Goal: Information Seeking & Learning: Learn about a topic

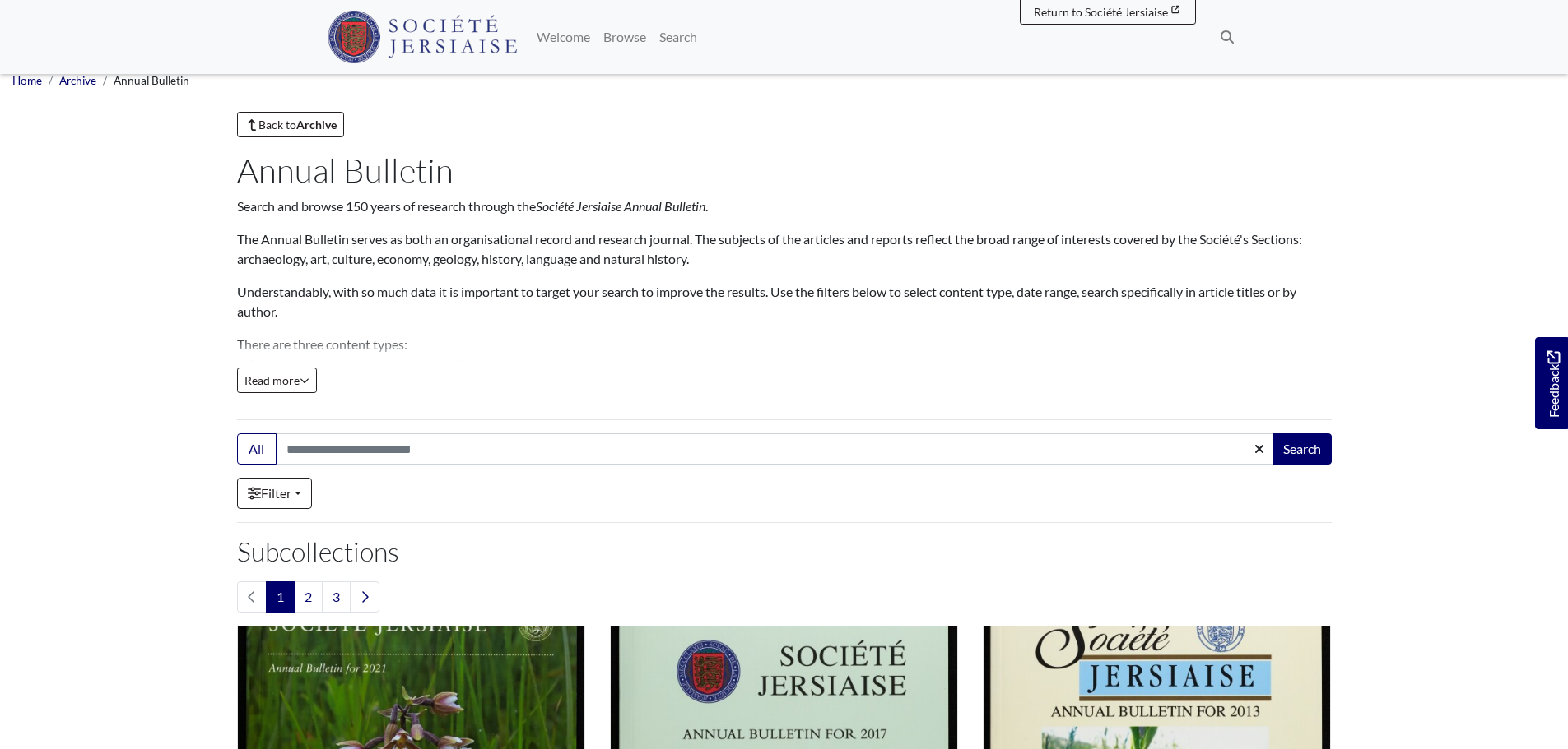
scroll to position [82, 0]
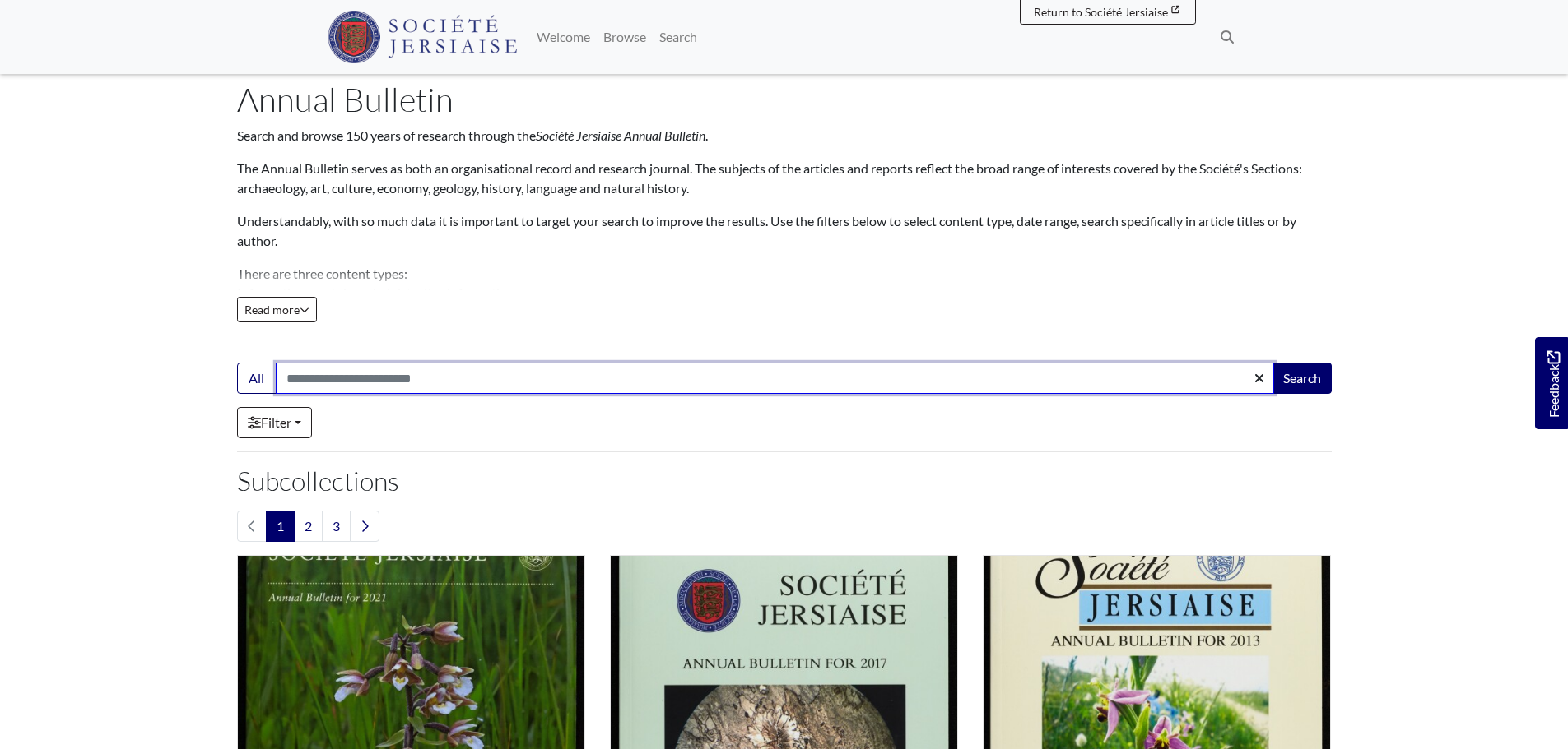
click at [400, 374] on input "Search:" at bounding box center [775, 378] width 999 height 32
type input "**********"
click at [1272, 363] on button "Search" at bounding box center [1302, 378] width 59 height 32
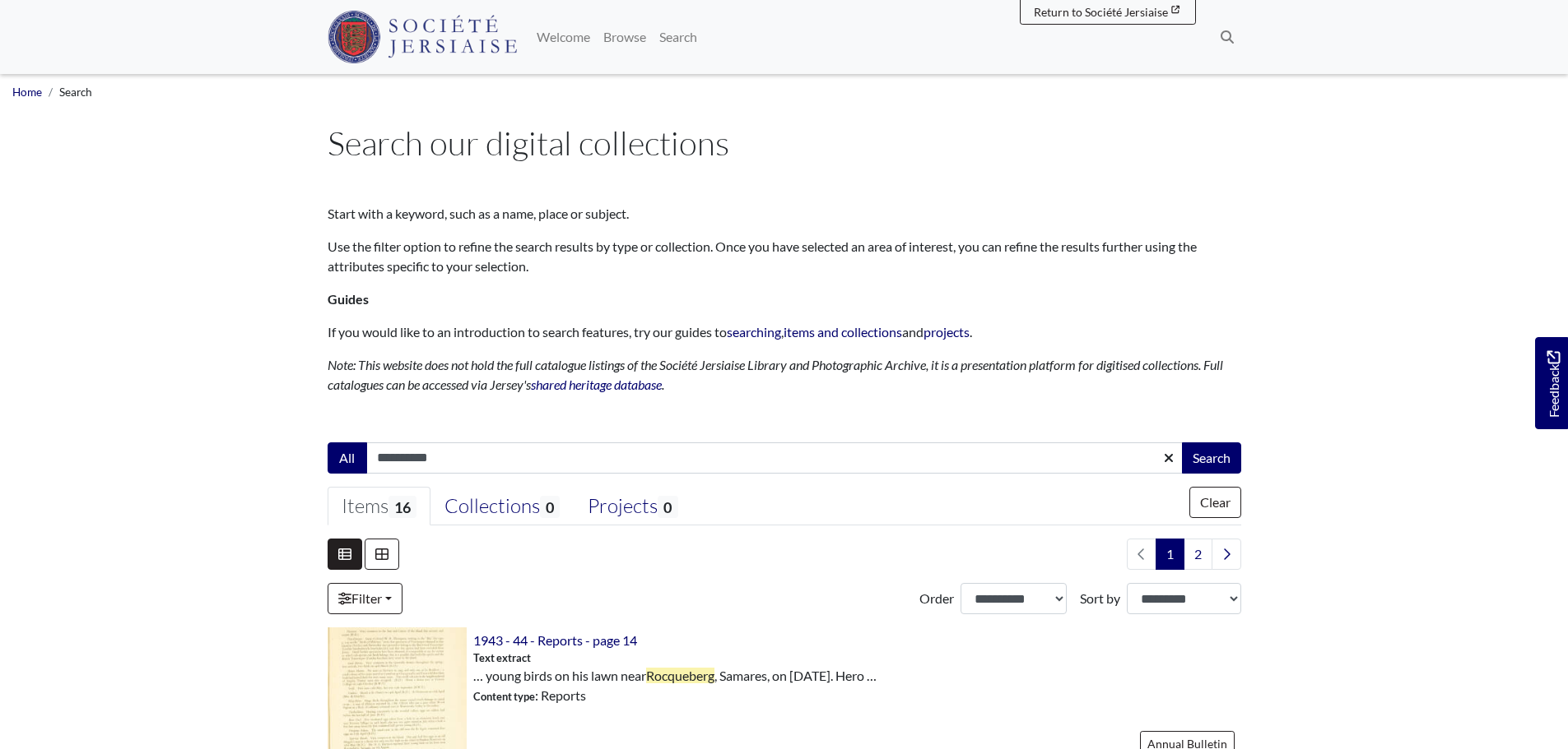
drag, startPoint x: 486, startPoint y: 465, endPoint x: 346, endPoint y: 467, distance: 140.0
click at [348, 466] on div "**********" at bounding box center [784, 458] width 914 height 32
type input "**********"
click at [1181, 443] on button "Search" at bounding box center [1211, 458] width 59 height 32
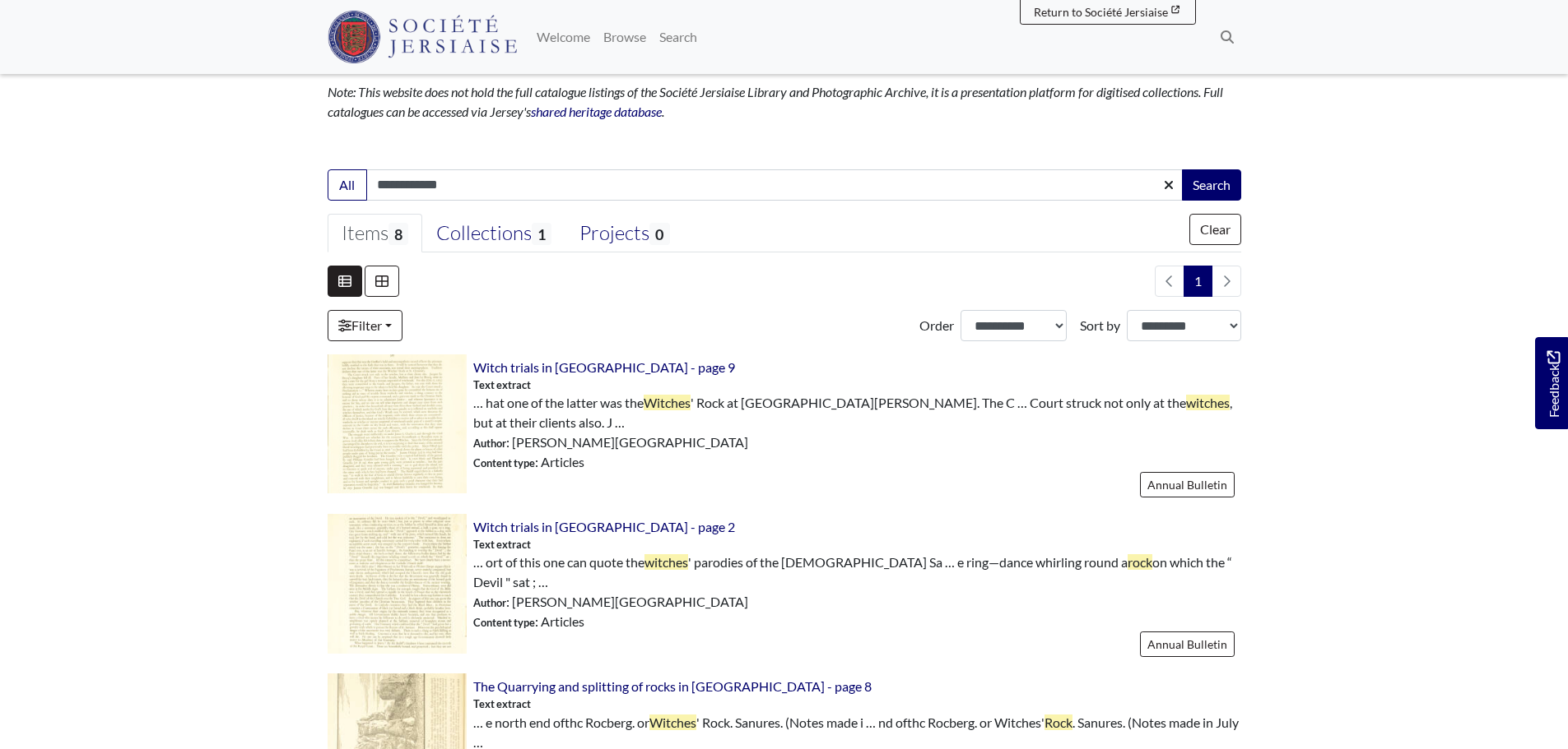
scroll to position [247, 0]
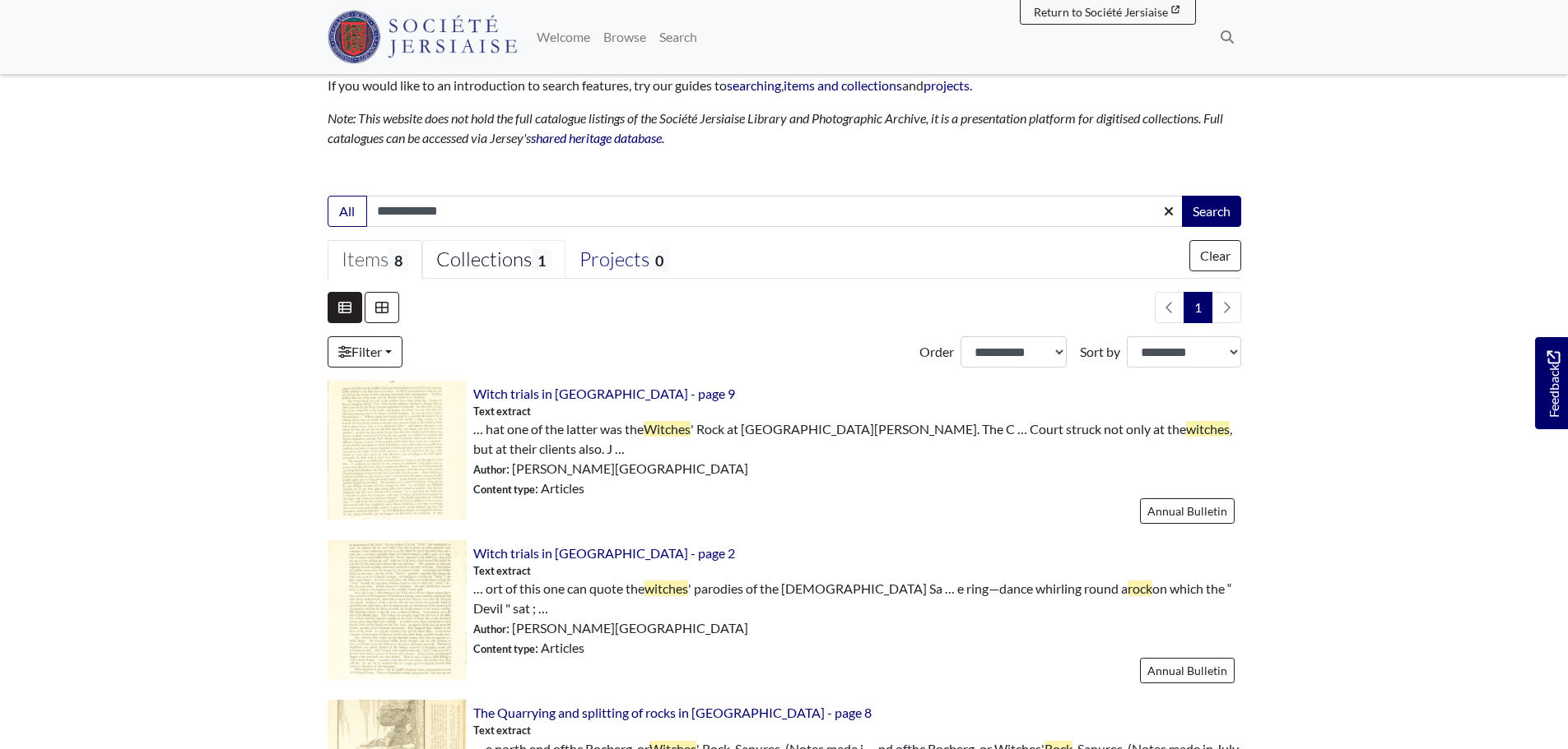
click at [533, 272] on div "Collections 1" at bounding box center [493, 260] width 116 height 25
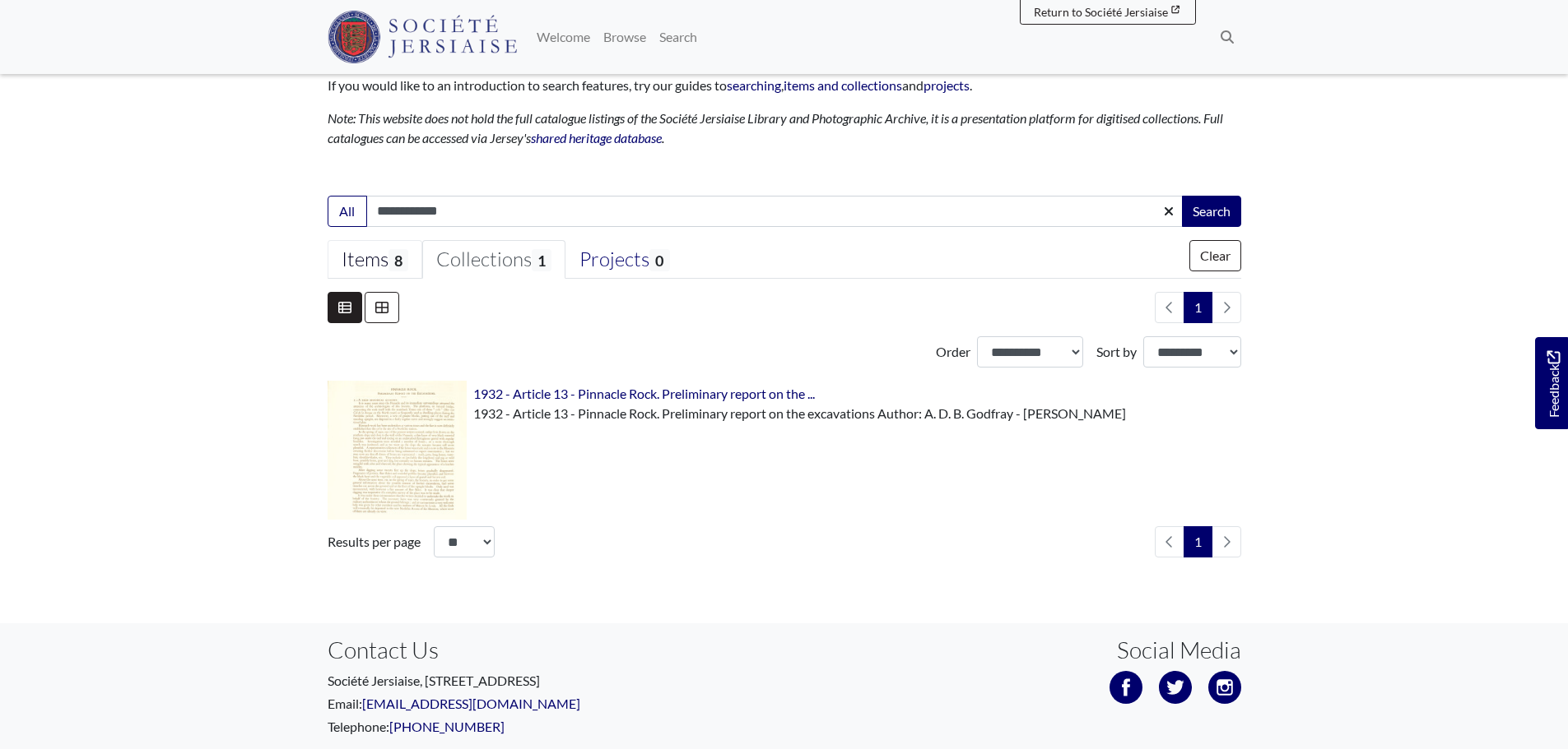
click at [356, 262] on div "Items 8" at bounding box center [374, 260] width 66 height 25
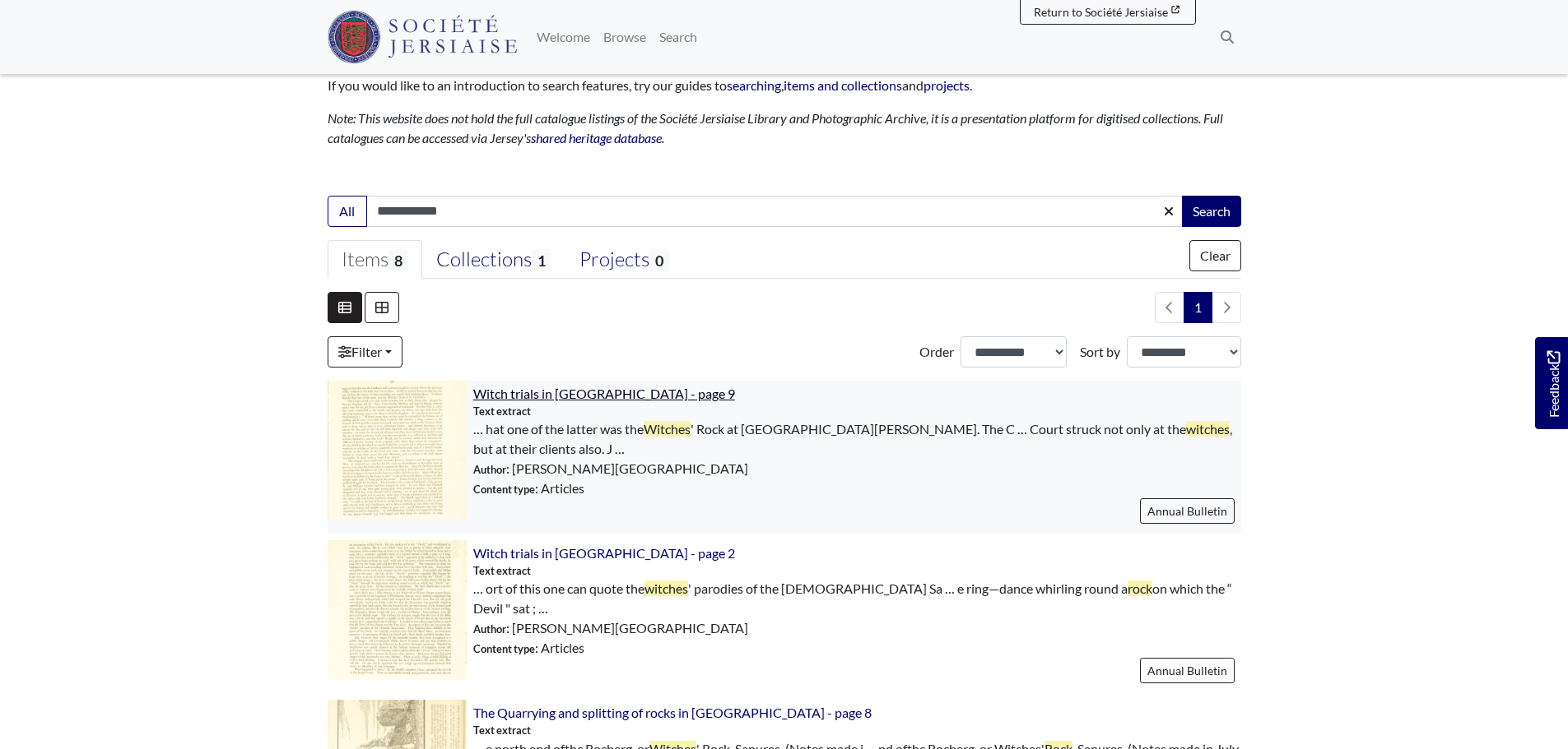
click at [615, 395] on span "Witch trials in [GEOGRAPHIC_DATA] - page 9" at bounding box center [604, 393] width 262 height 16
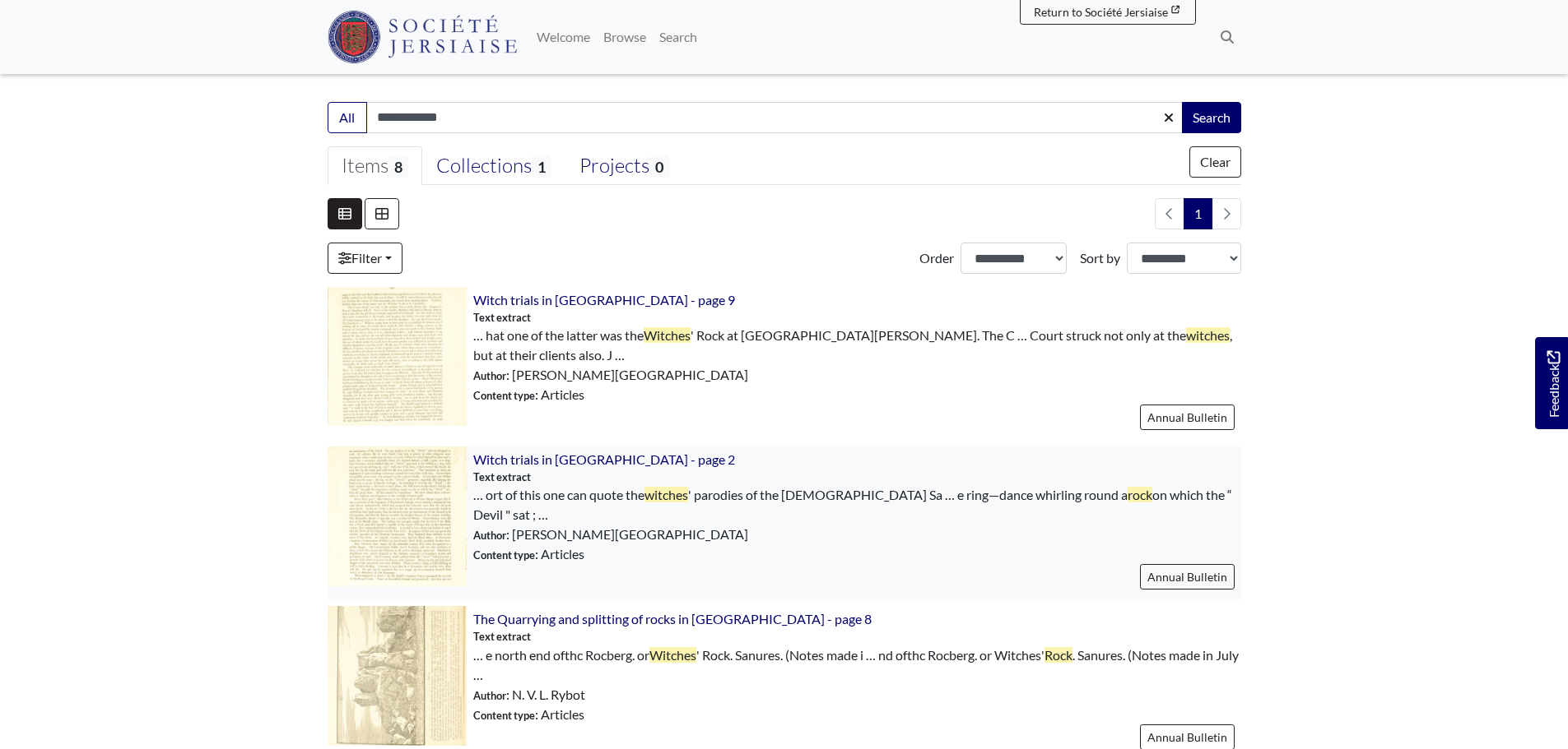
scroll to position [493, 0]
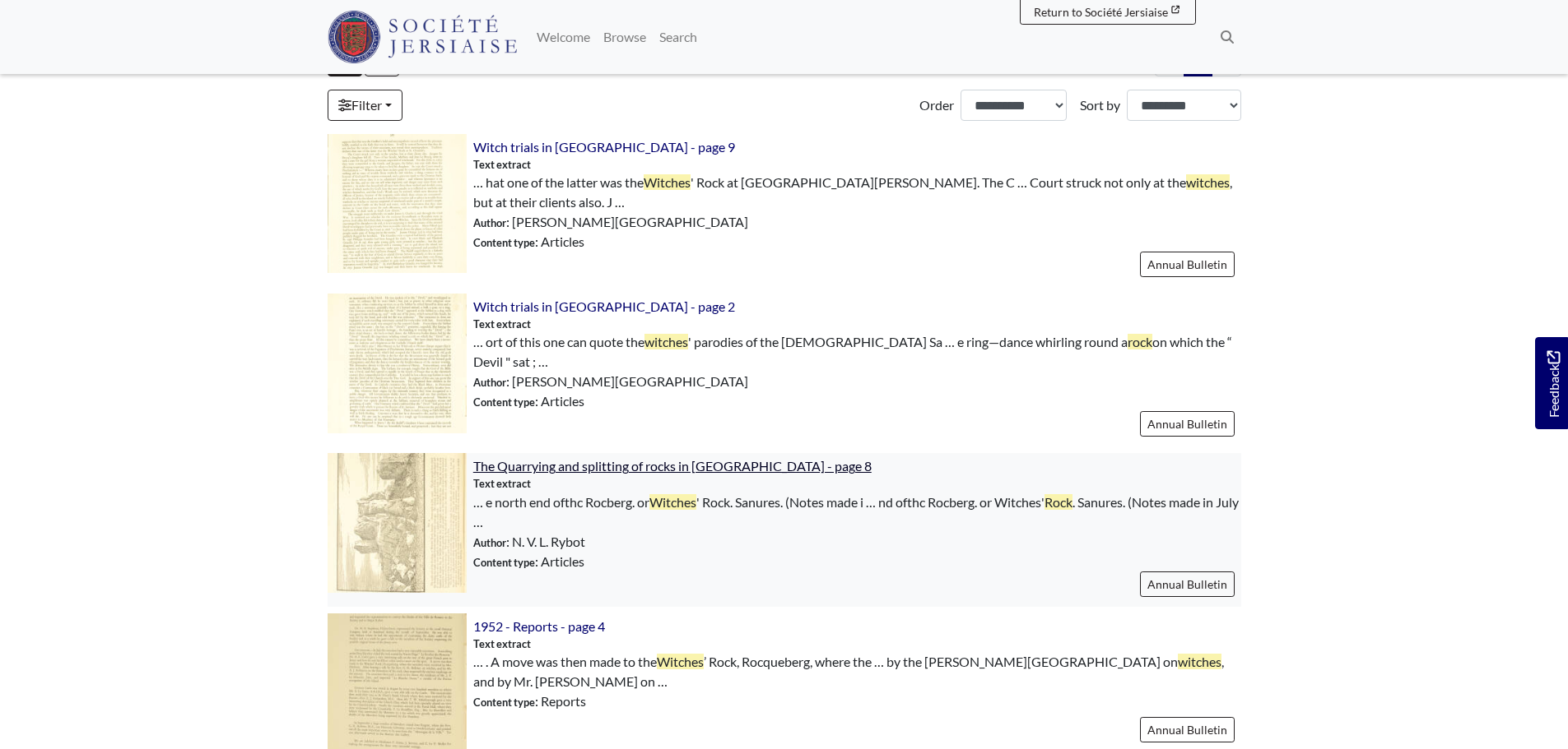
click at [573, 458] on span "The Quarrying and splitting of rocks in Jersey - page 8" at bounding box center [672, 466] width 398 height 16
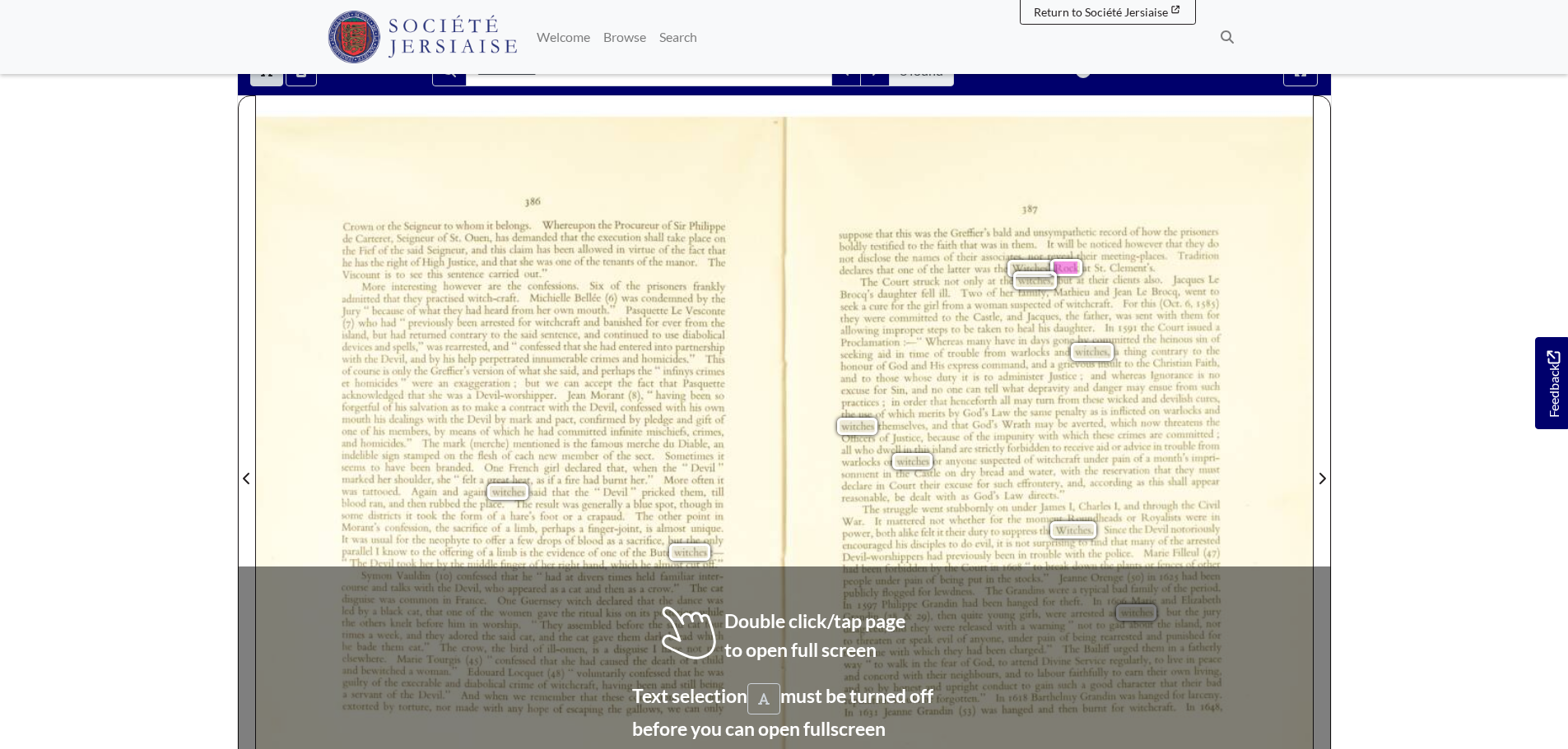
scroll to position [247, 0]
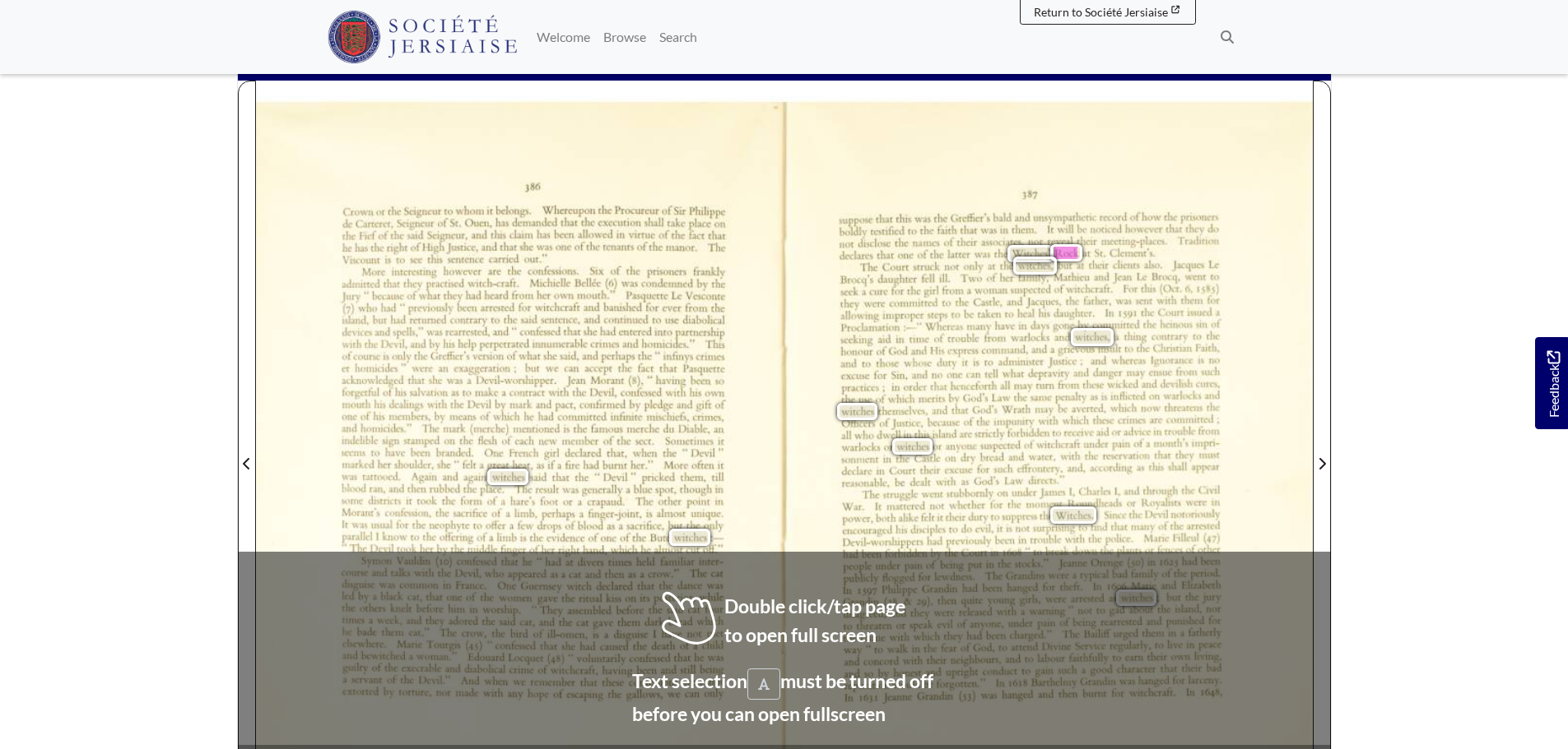
click at [943, 280] on span "ill." at bounding box center [943, 278] width 9 height 10
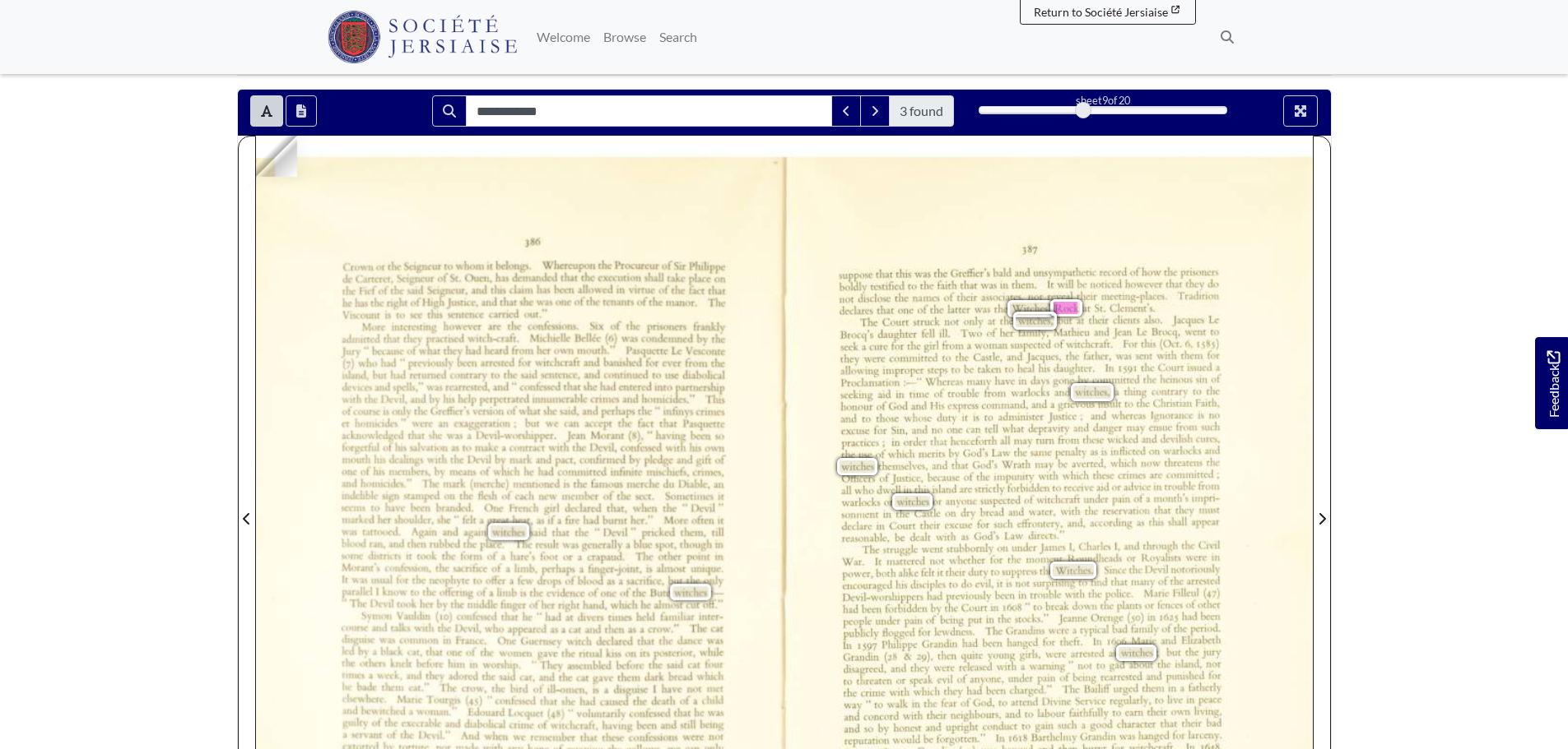
scroll to position [164, 0]
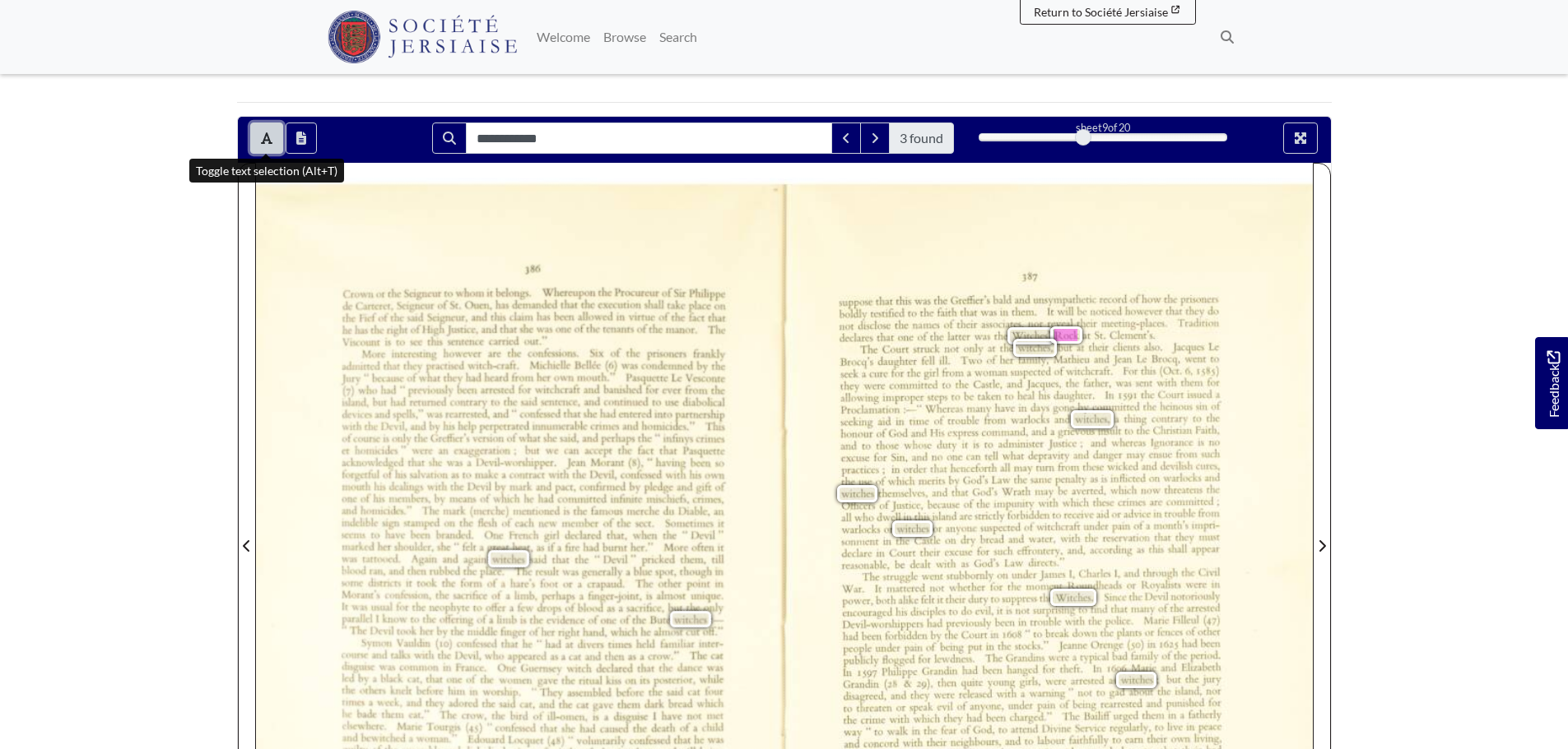
click at [269, 141] on icon "Toggle text selection (Alt+T)" at bounding box center [267, 138] width 12 height 12
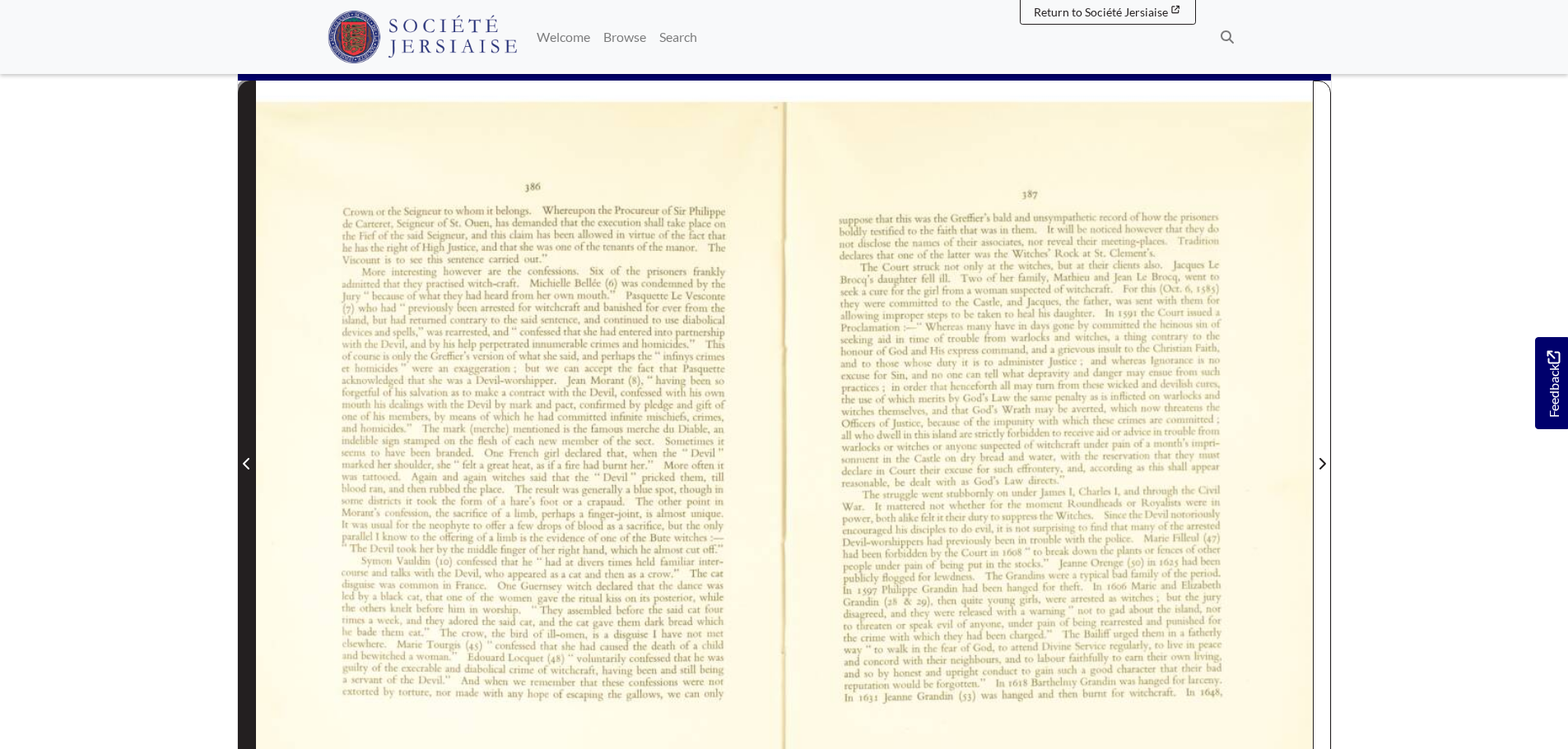
click at [248, 469] on icon "Previous Page" at bounding box center [246, 464] width 7 height 12
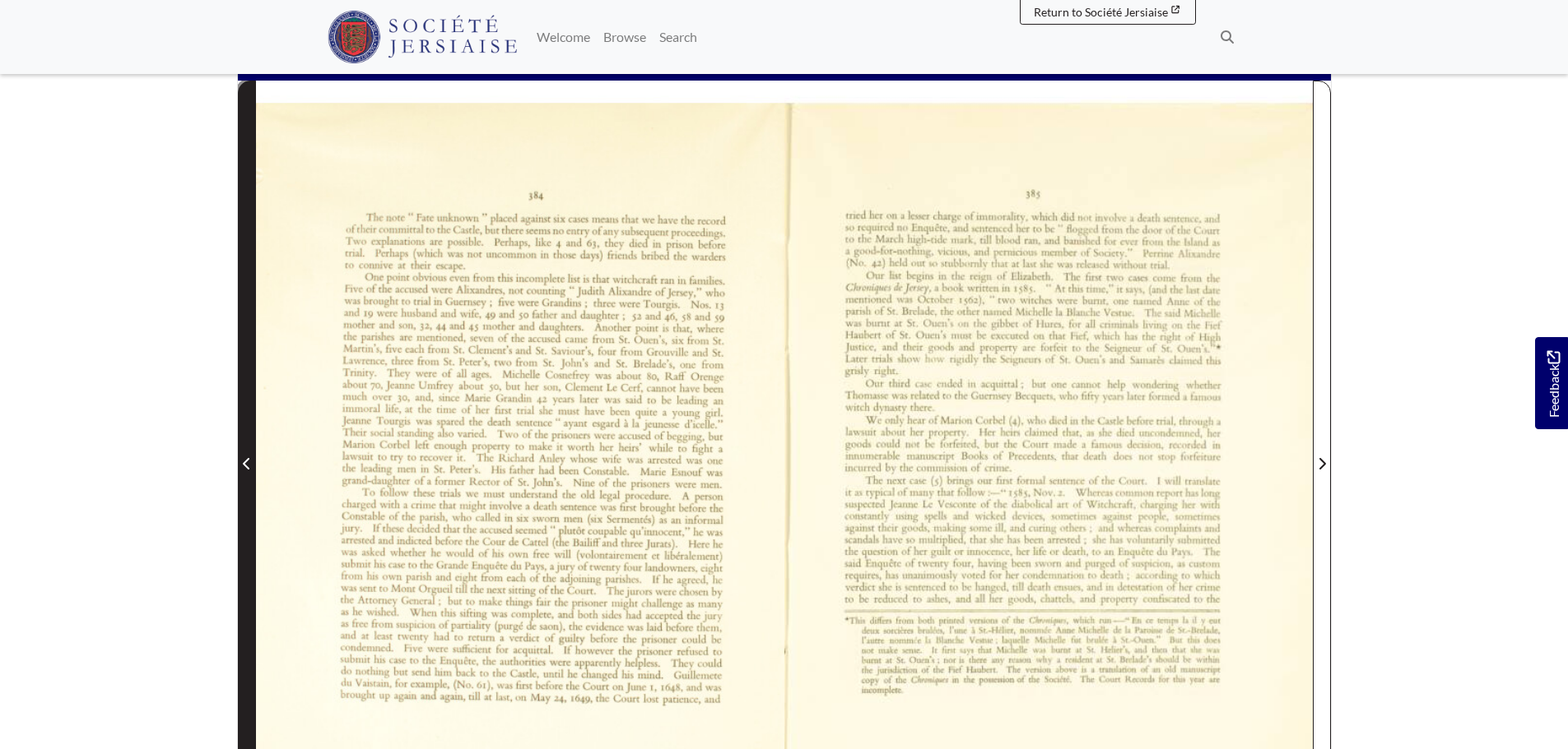
click at [248, 469] on icon "Previous Page" at bounding box center [246, 464] width 7 height 12
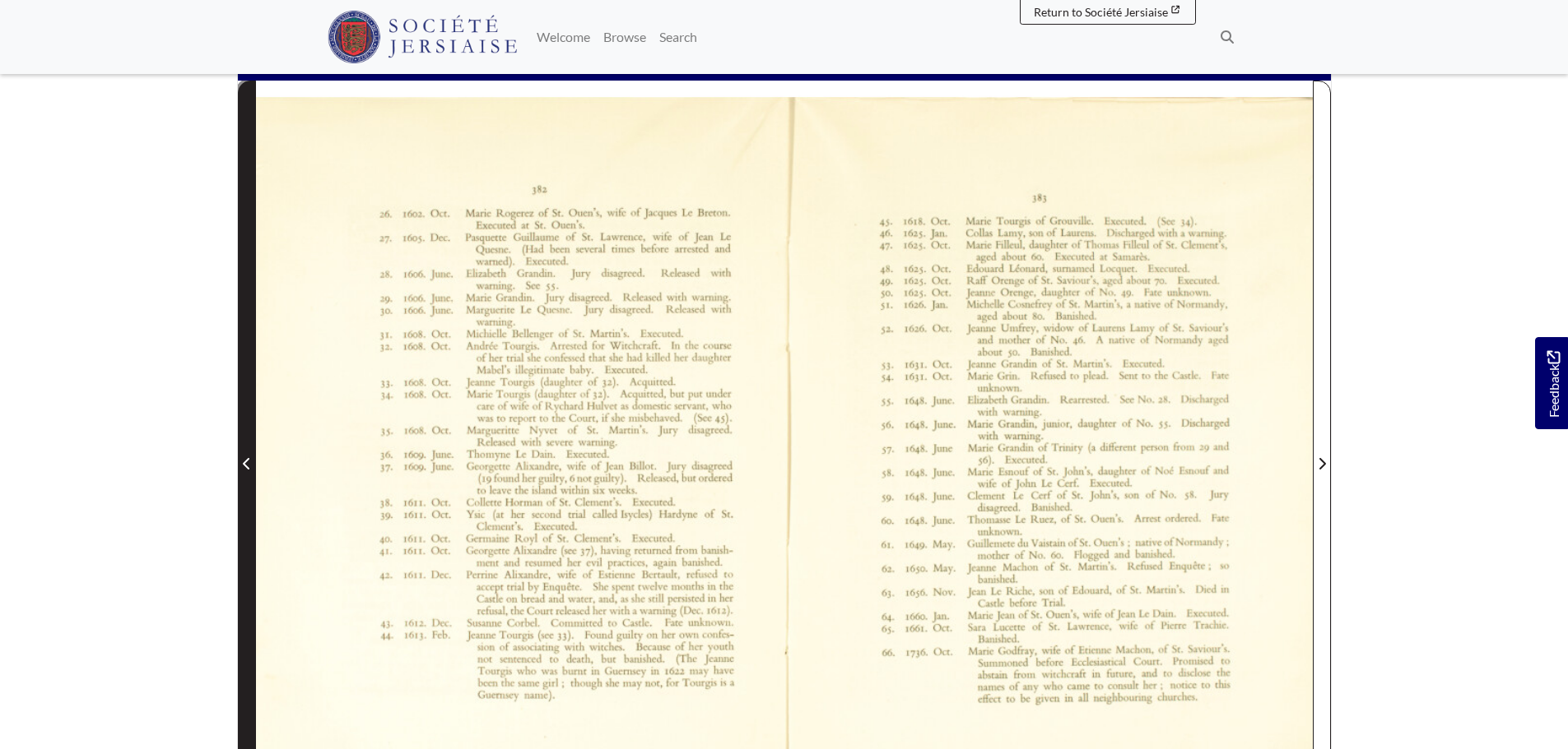
click at [248, 469] on icon "Previous Page" at bounding box center [246, 464] width 7 height 12
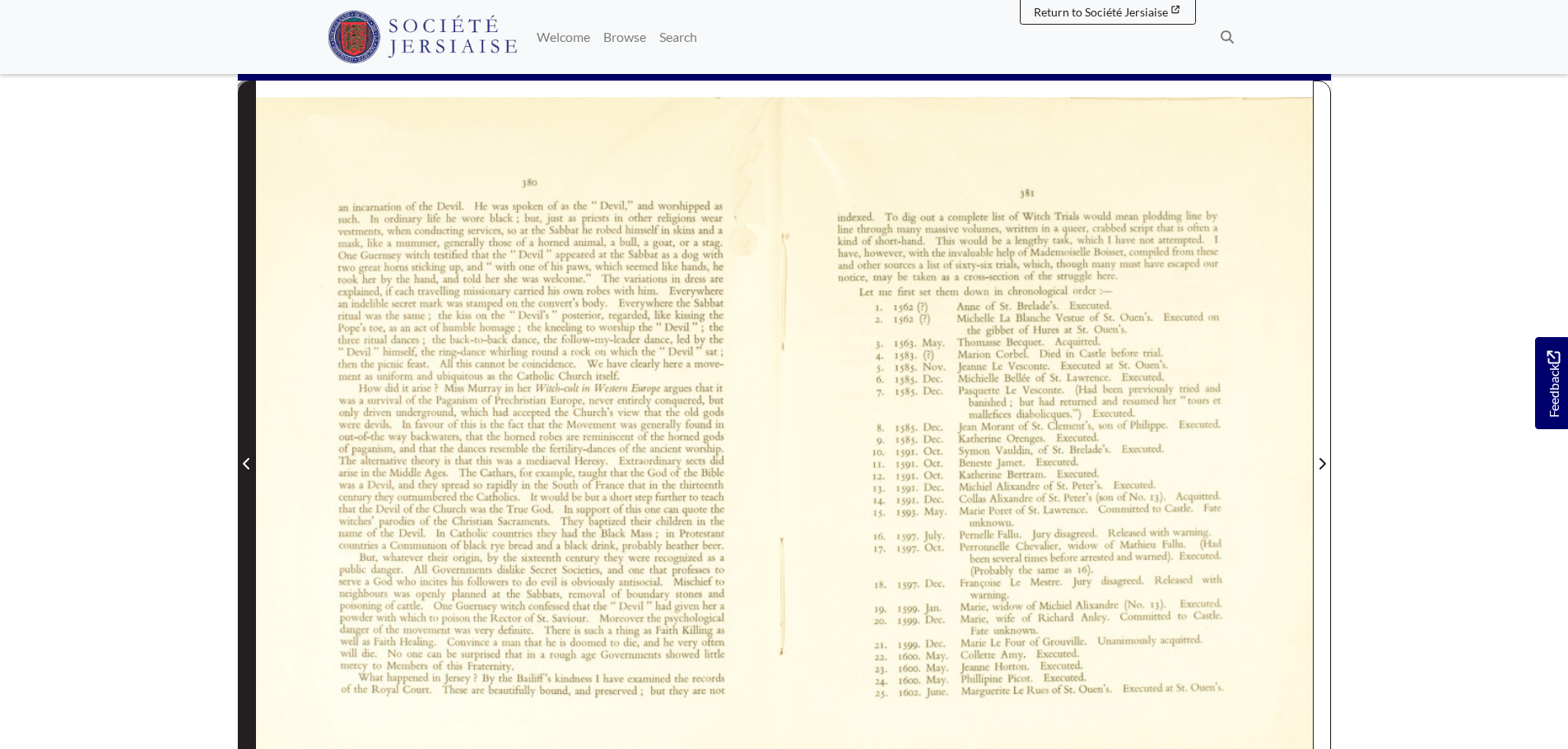
click at [248, 469] on icon "Previous Page" at bounding box center [246, 464] width 7 height 12
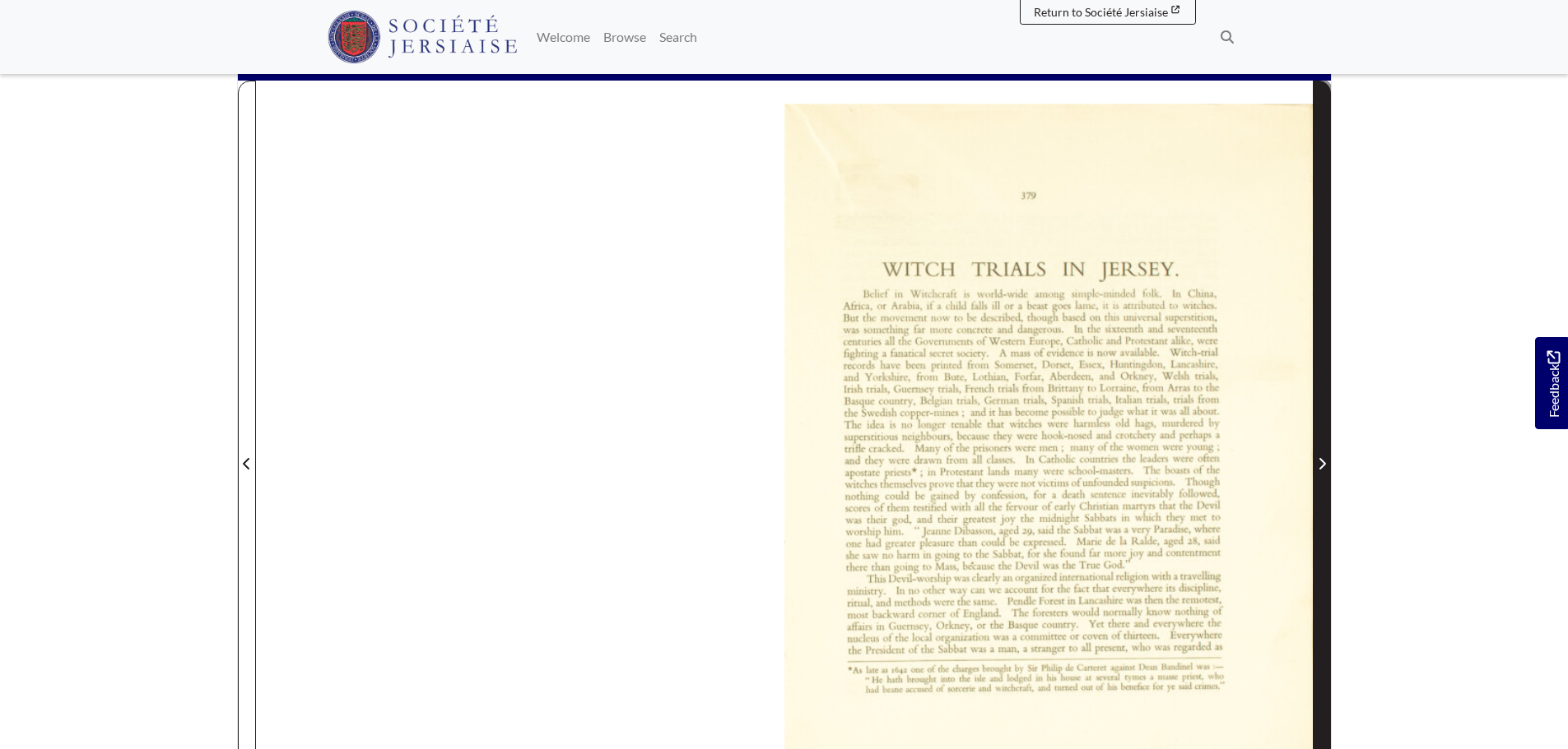
click at [1322, 395] on span "Next Page" at bounding box center [1321, 454] width 17 height 745
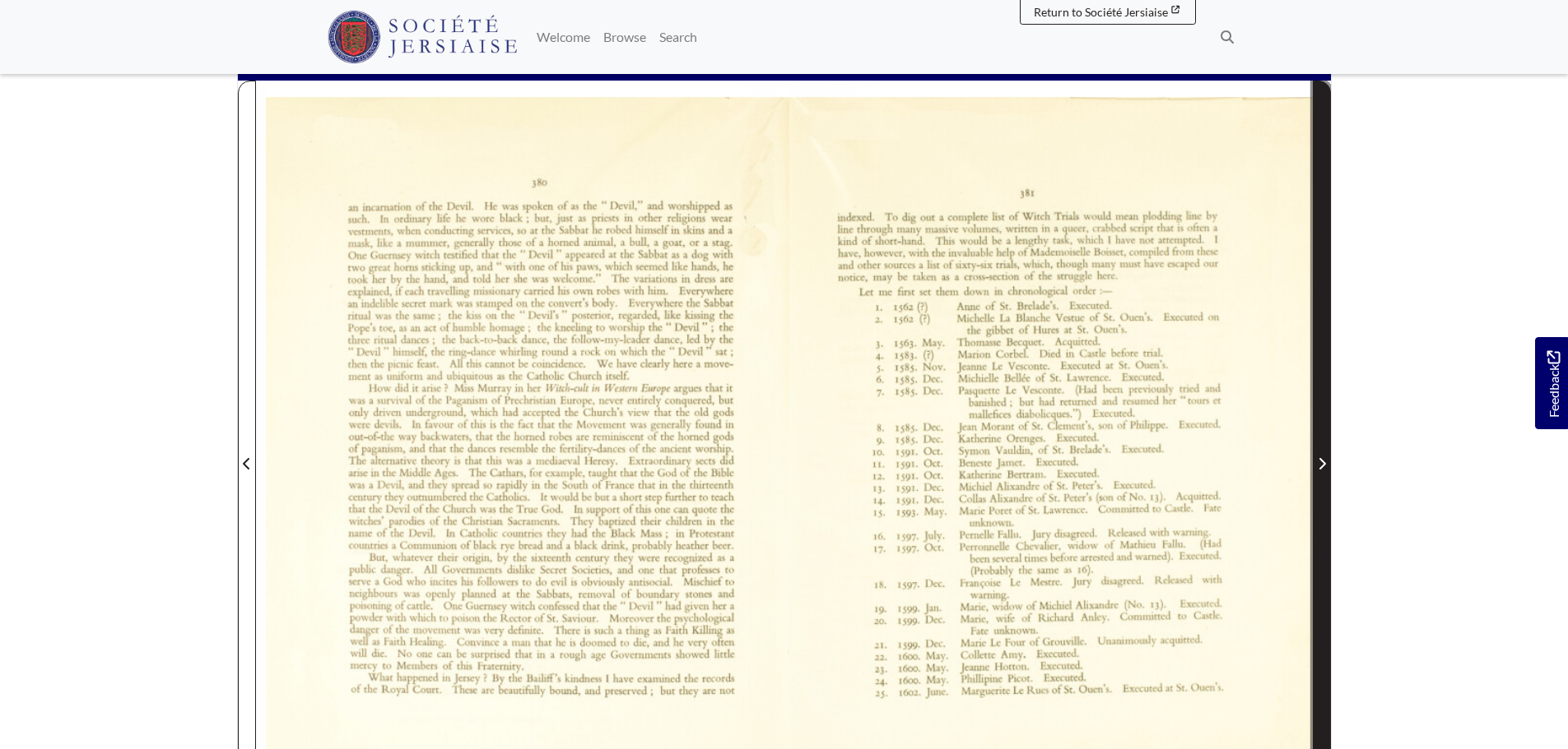
click at [1322, 395] on span "Next Page" at bounding box center [1321, 454] width 17 height 745
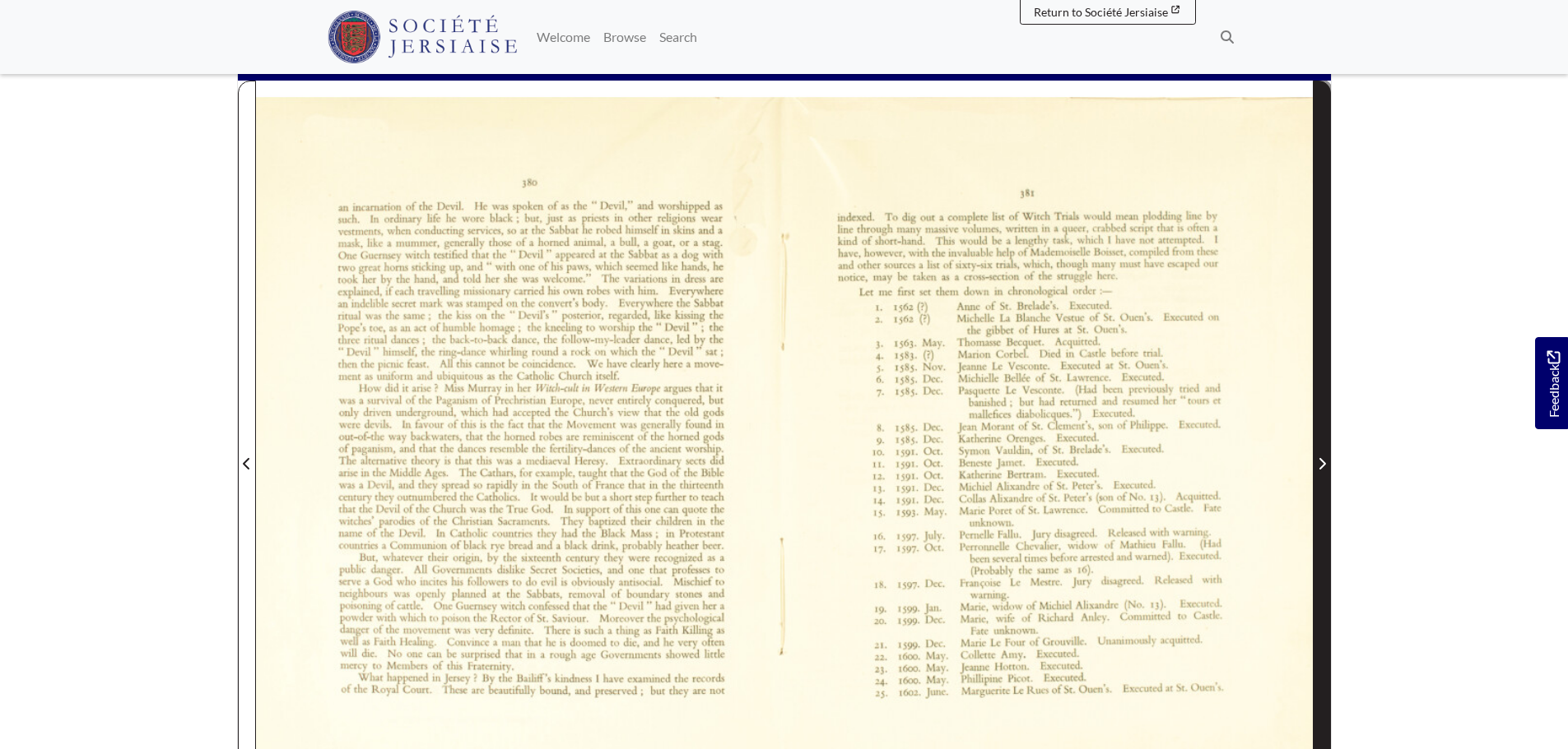
click at [1322, 395] on span "Next Page" at bounding box center [1321, 454] width 17 height 745
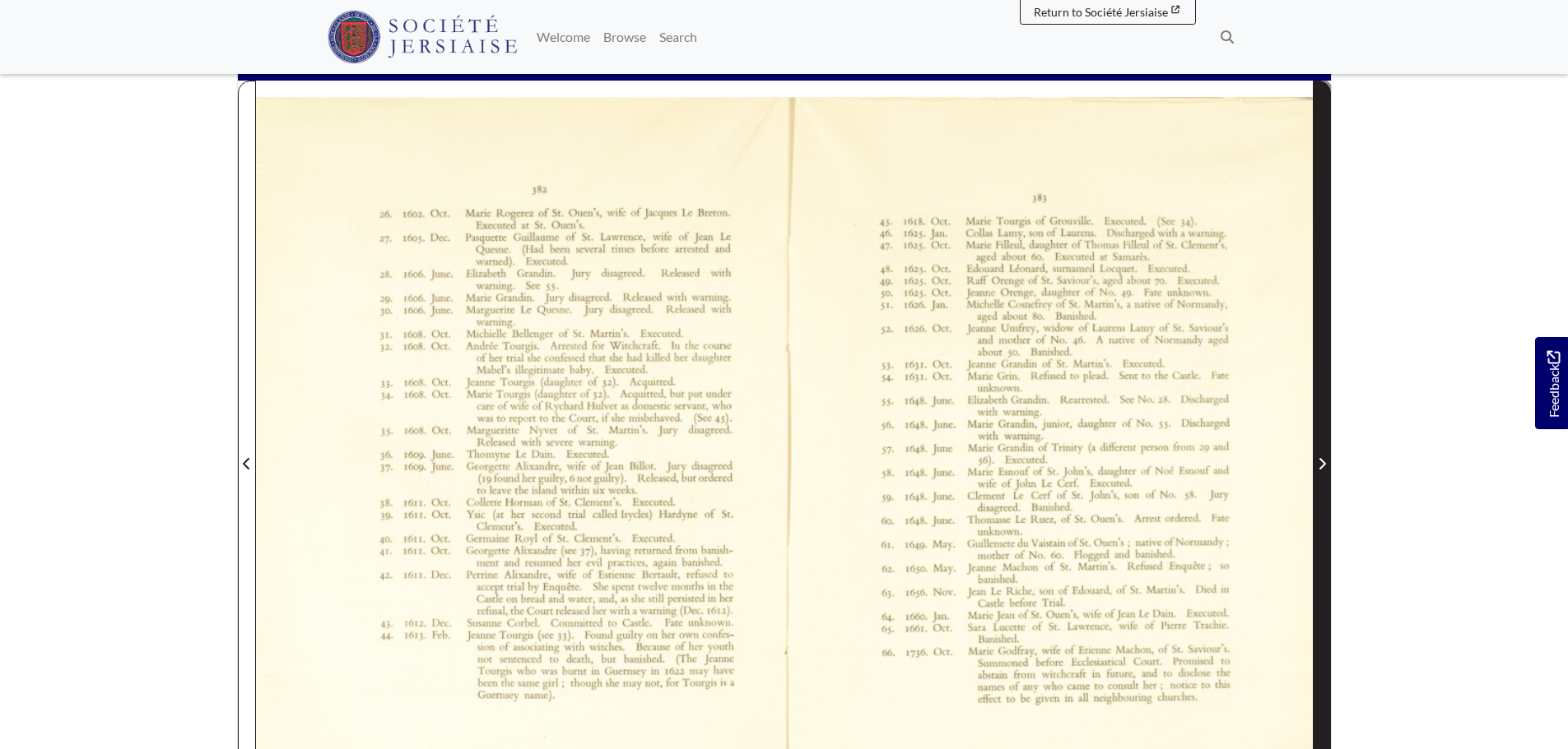
click at [1322, 395] on span "Next Page" at bounding box center [1321, 454] width 17 height 745
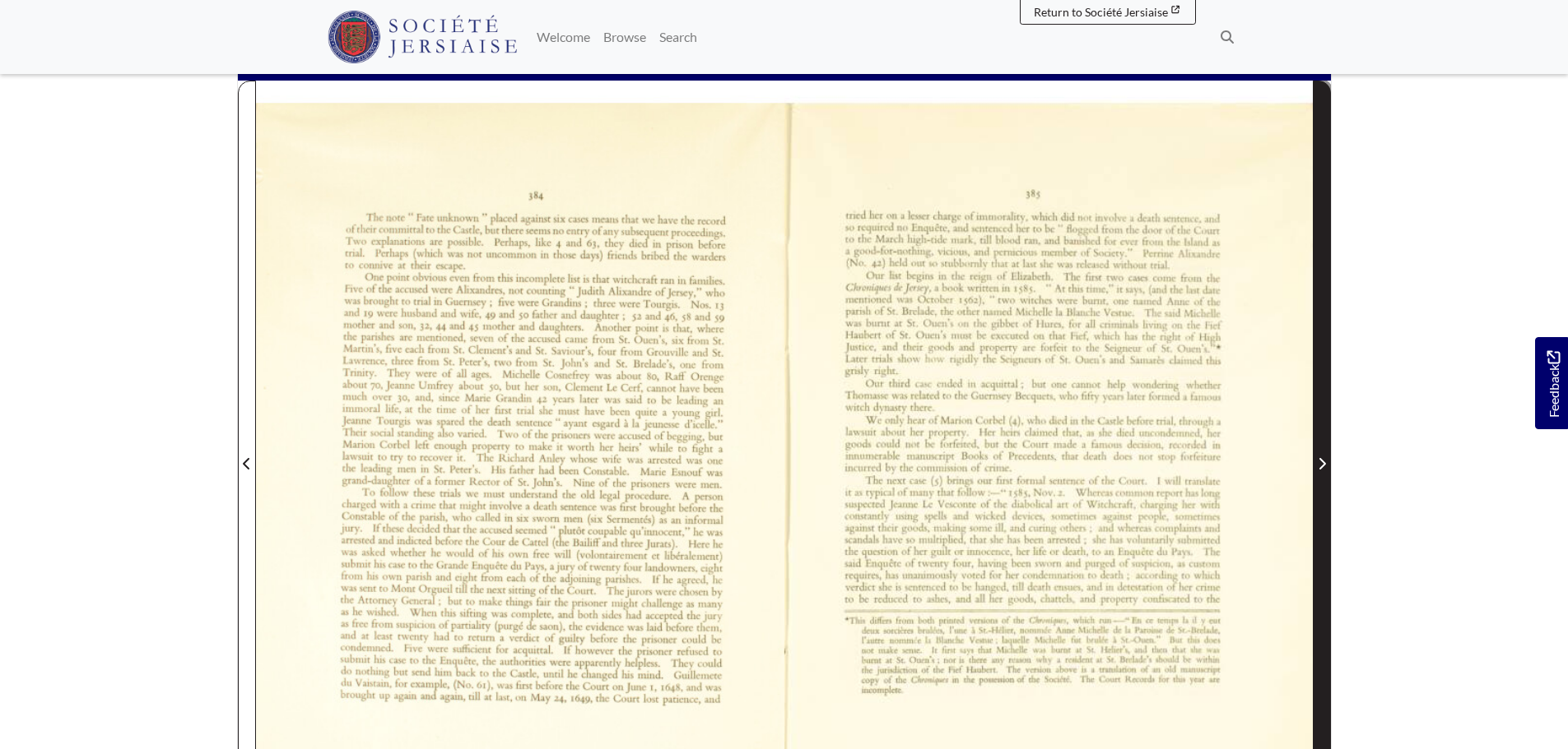
click at [1322, 395] on span "Next Page" at bounding box center [1321, 454] width 17 height 745
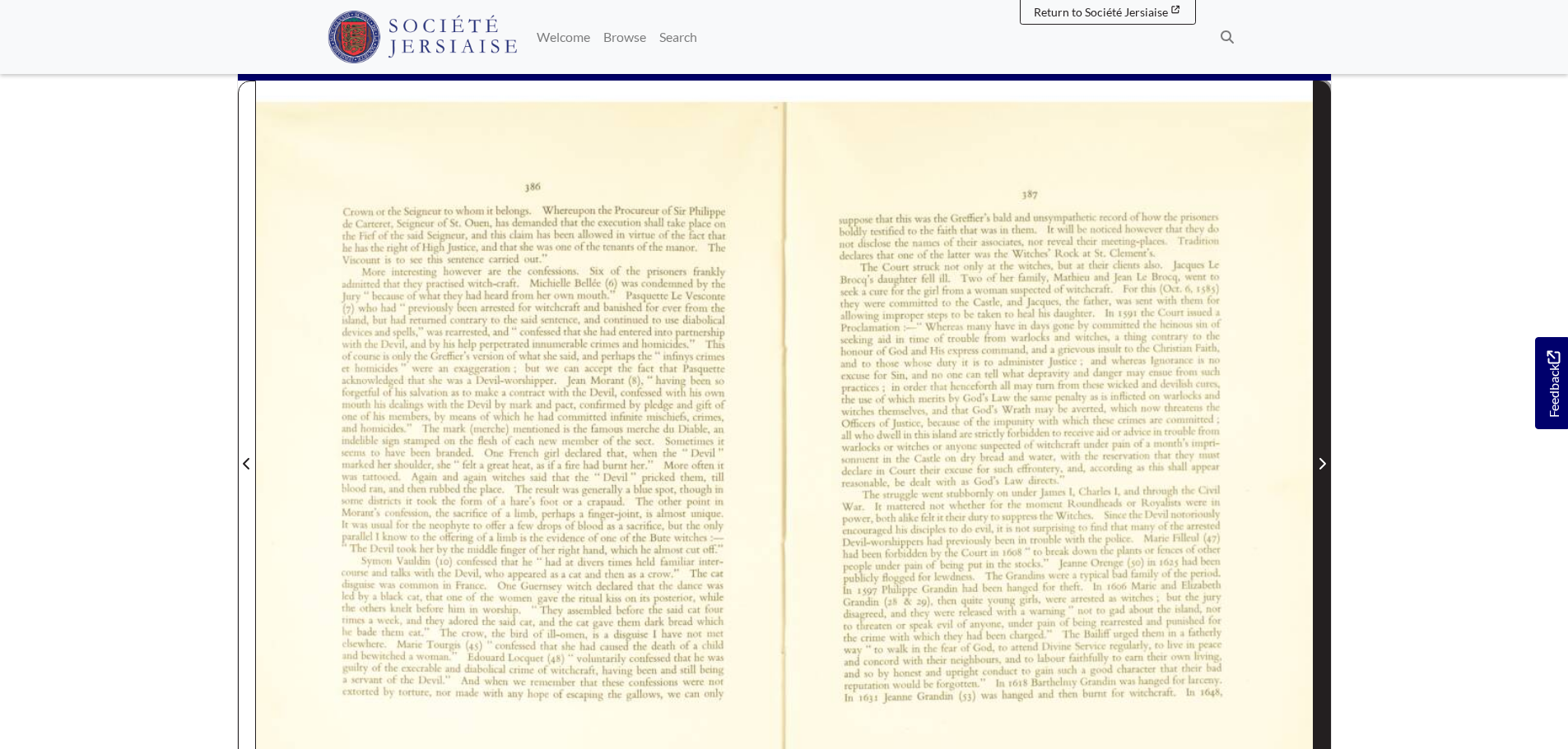
click at [1322, 395] on span "Next Page" at bounding box center [1321, 454] width 17 height 745
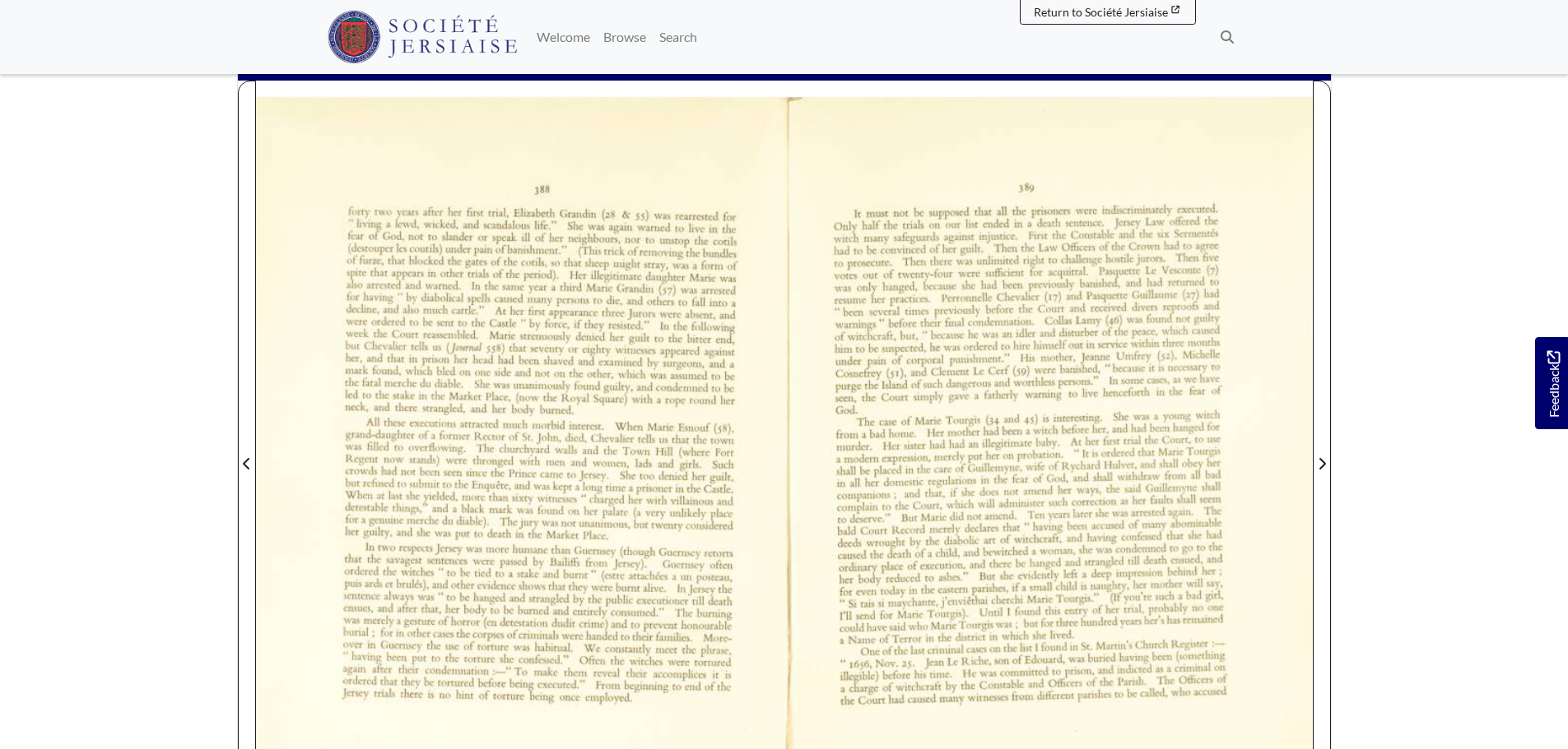
click at [1392, 586] on body "Menu" at bounding box center [784, 502] width 1568 height 1499
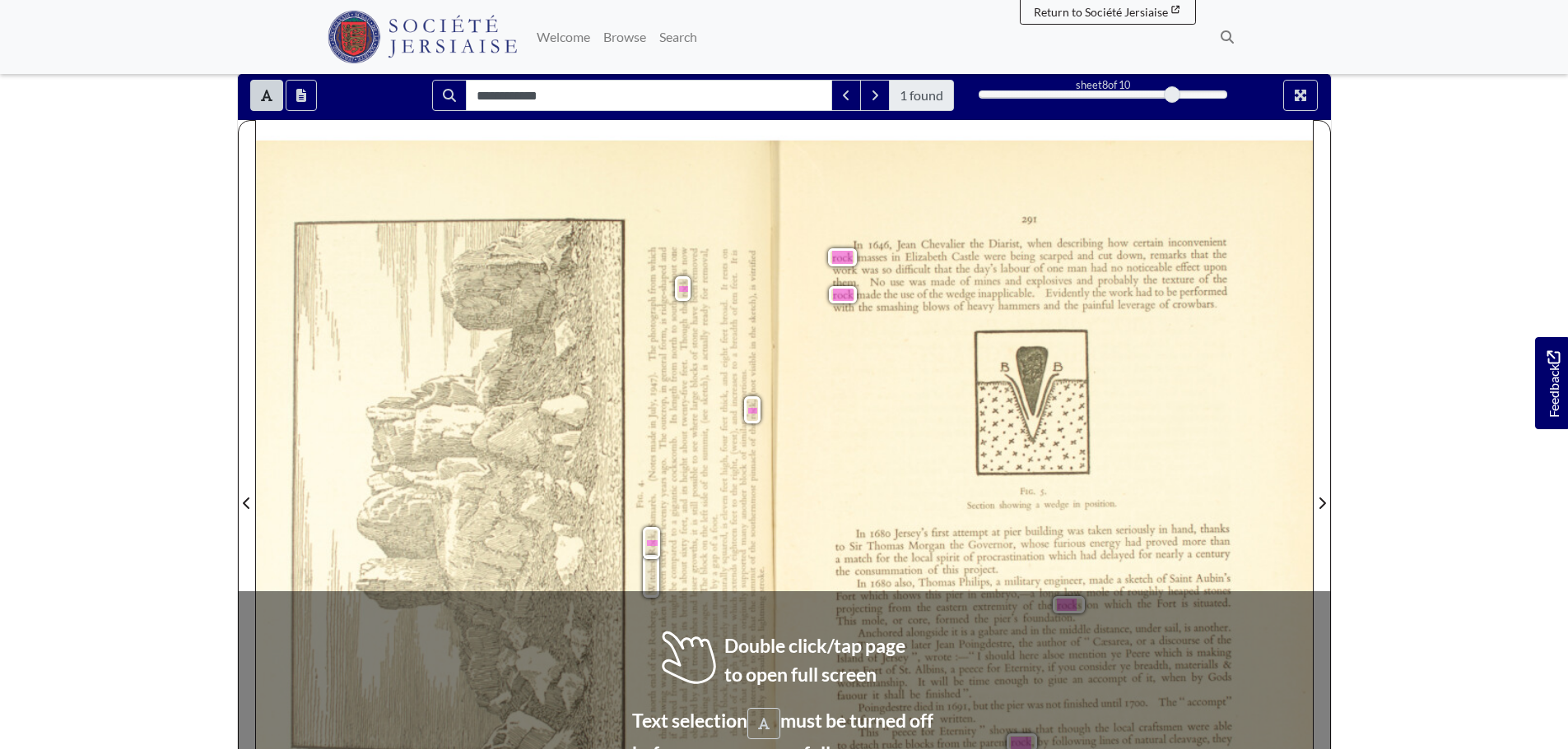
scroll to position [329, 0]
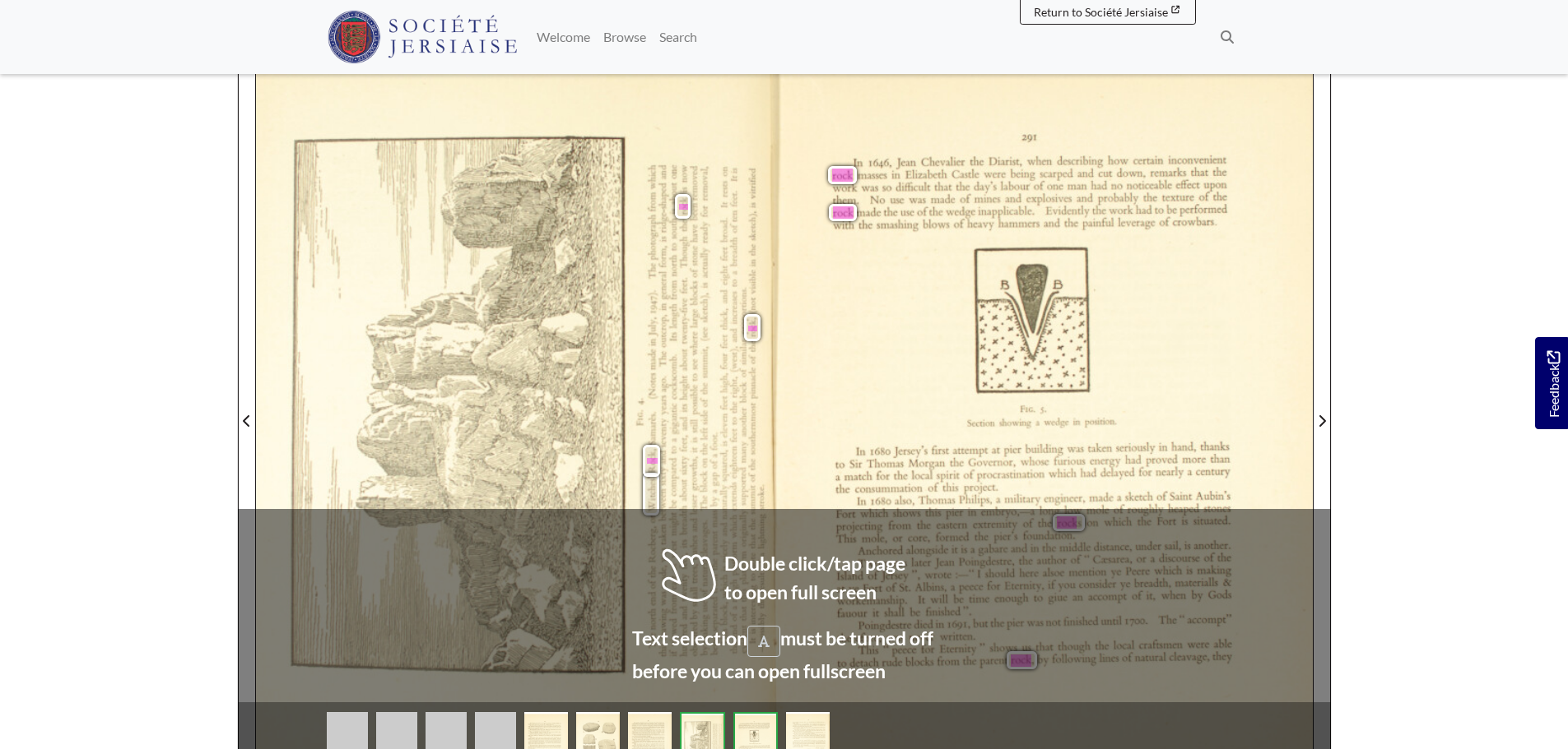
click at [724, 397] on span "feet" at bounding box center [723, 403] width 7 height 13
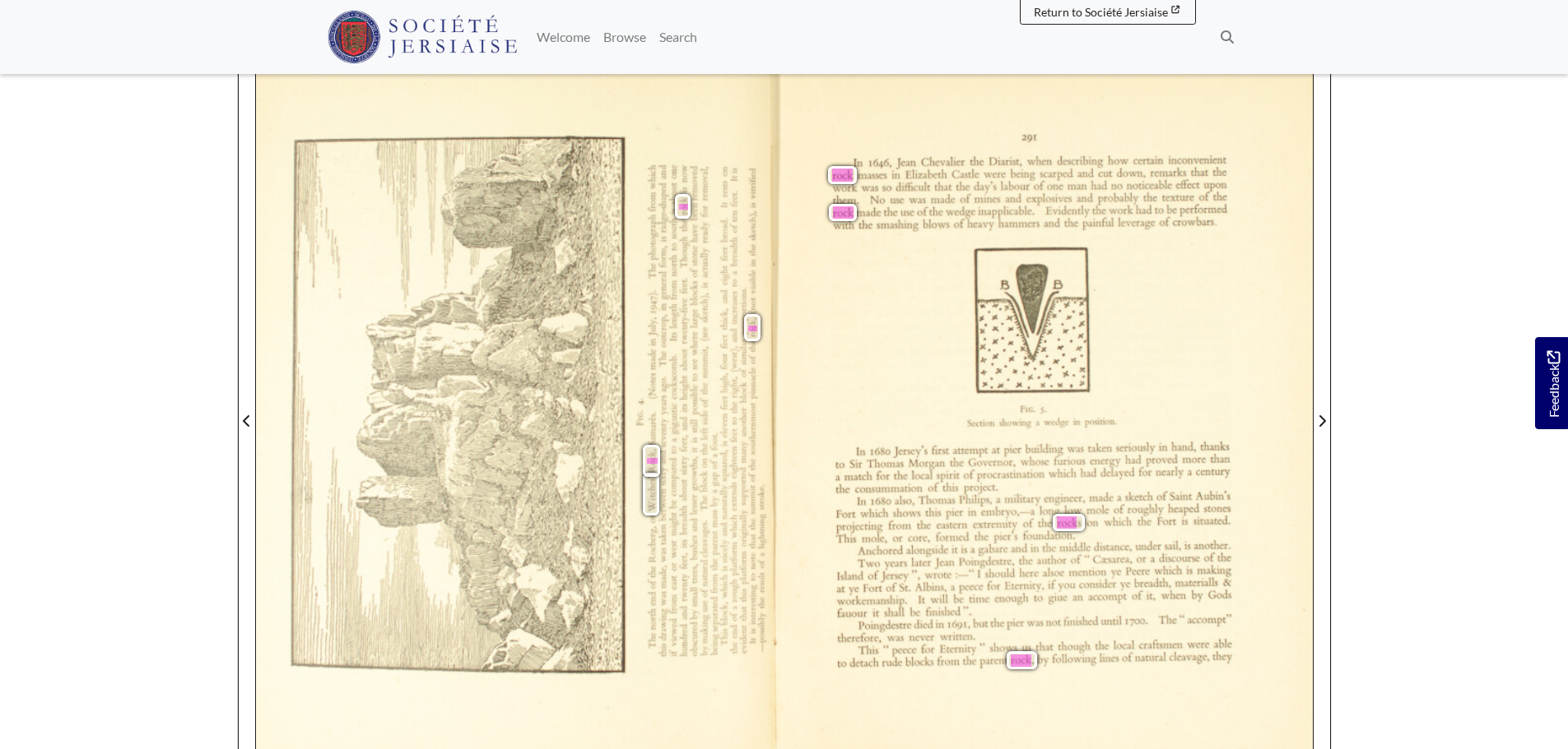
scroll to position [247, 0]
